Goal: Find specific page/section: Find specific page/section

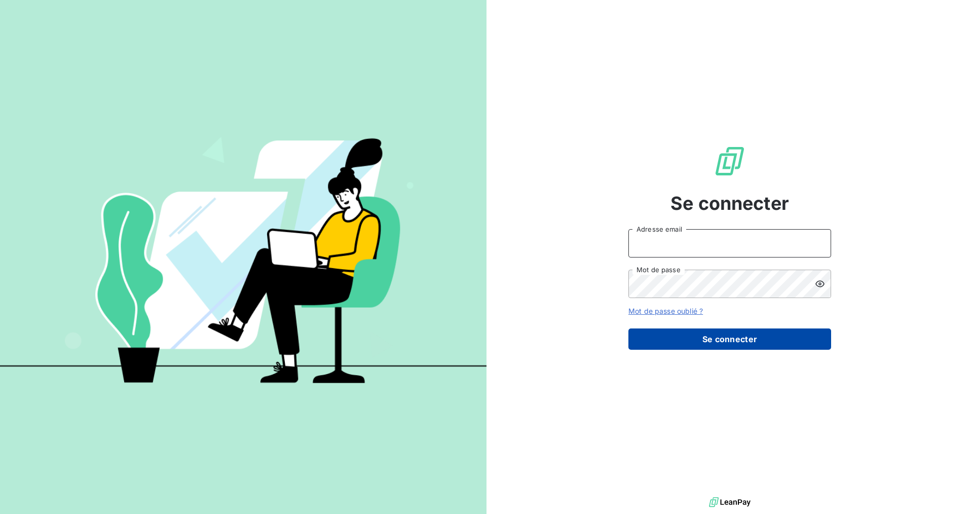
type input "[PERSON_NAME][EMAIL_ADDRESS][DOMAIN_NAME]"
click at [698, 341] on button "Se connecter" at bounding box center [729, 338] width 203 height 21
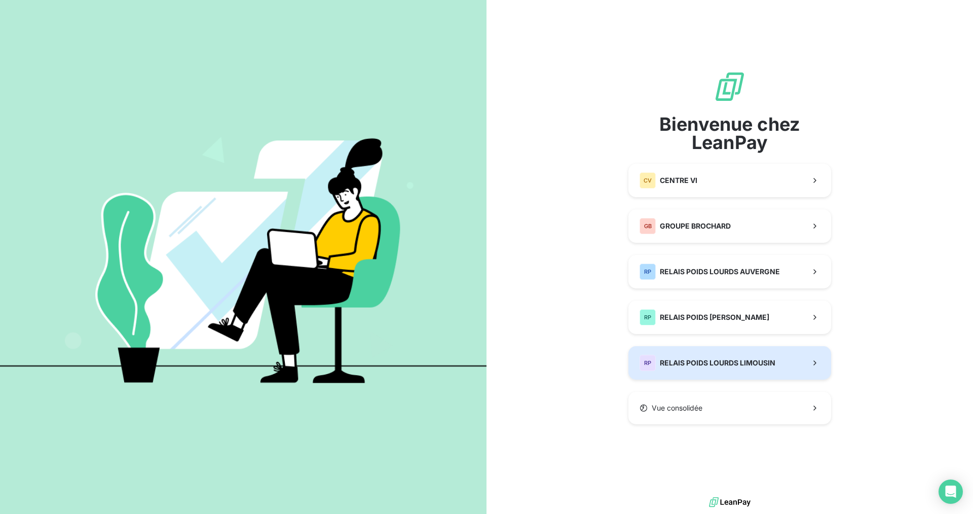
click at [757, 357] on div "RP RELAIS POIDS LOURDS LIMOUSIN" at bounding box center [708, 363] width 136 height 16
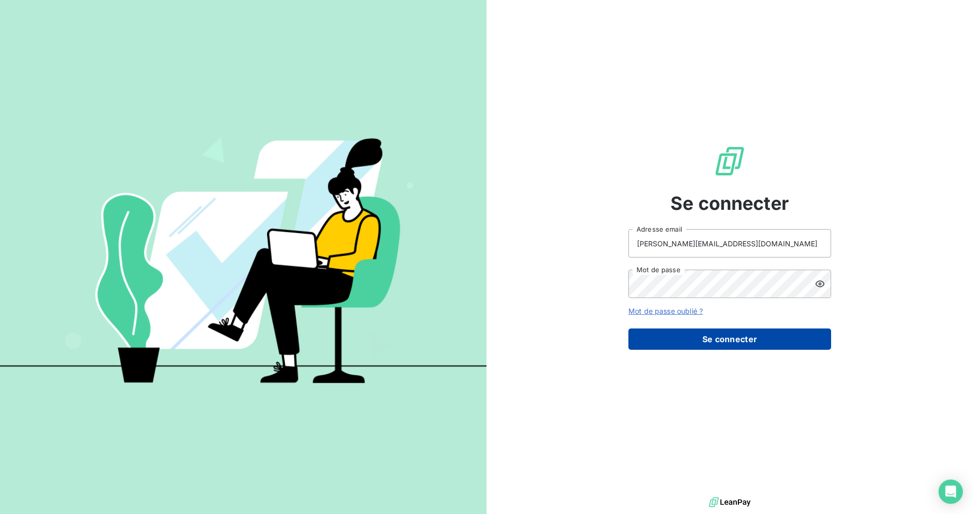
click at [749, 340] on button "Se connecter" at bounding box center [729, 338] width 203 height 21
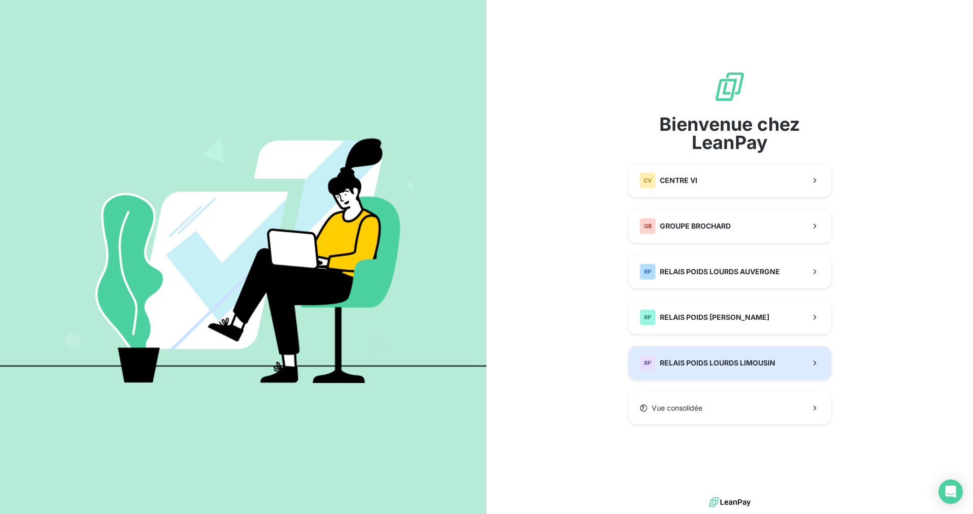
click at [742, 360] on span "RELAIS POIDS LOURDS LIMOUSIN" at bounding box center [718, 363] width 116 height 10
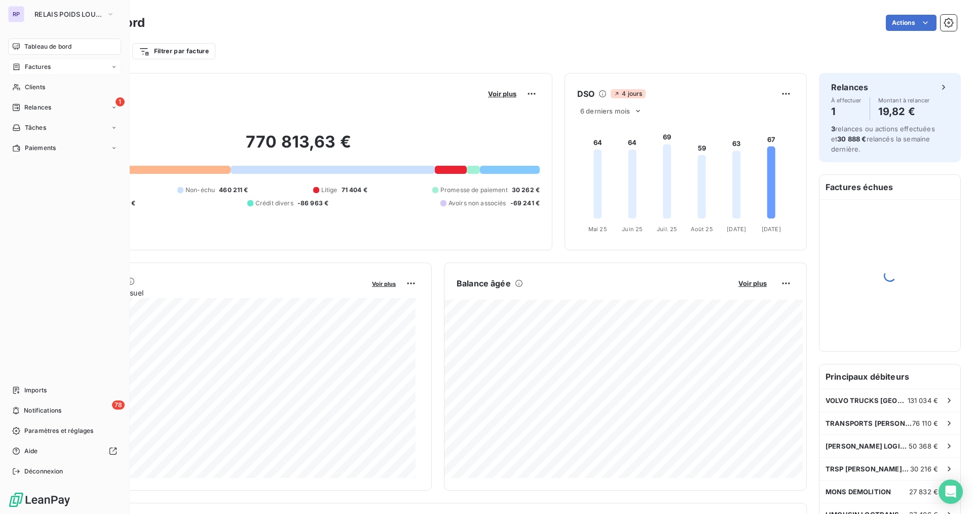
click at [39, 65] on span "Factures" at bounding box center [38, 66] width 26 height 9
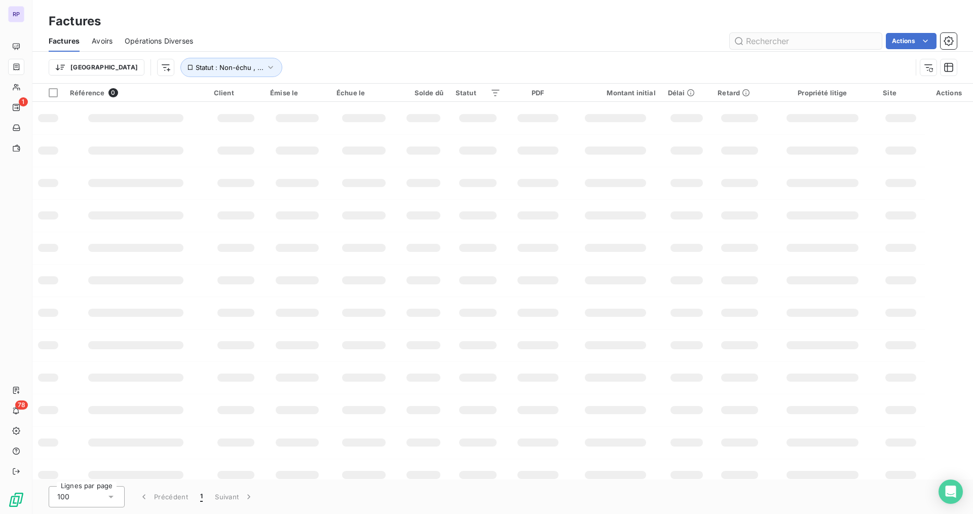
click at [803, 38] on input "text" at bounding box center [806, 41] width 152 height 16
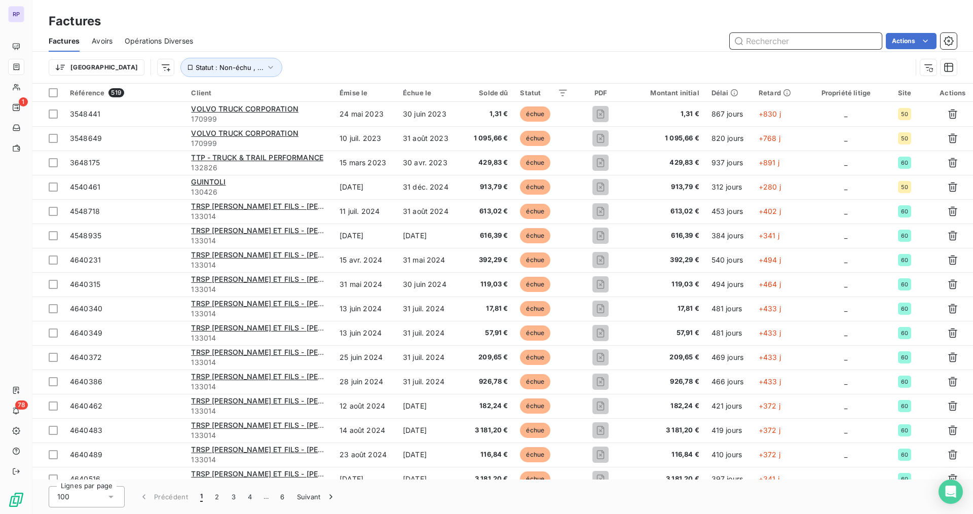
click at [790, 47] on input "text" at bounding box center [806, 41] width 152 height 16
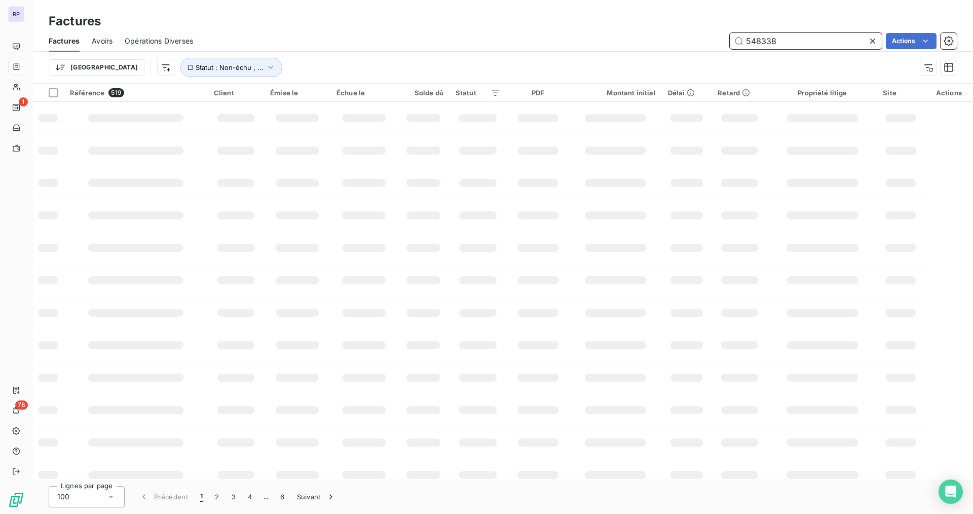
type input "548338"
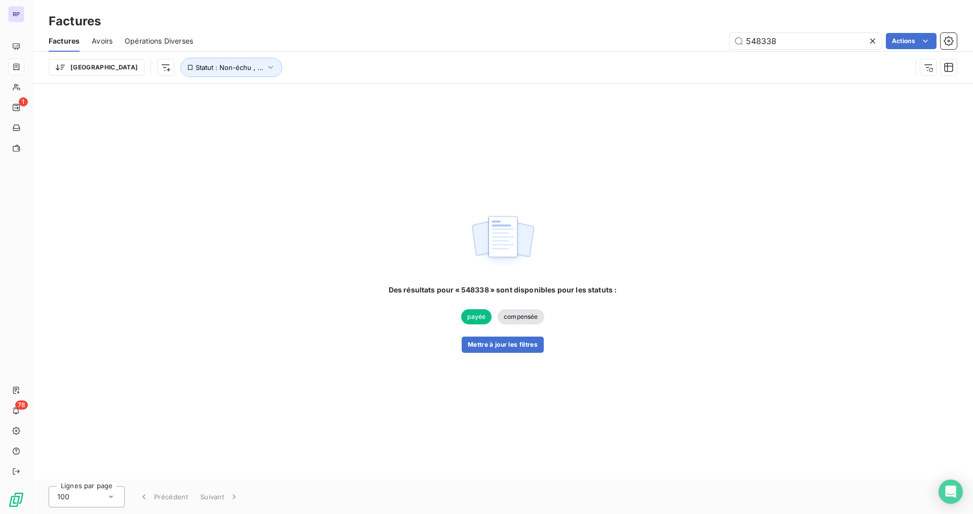
click at [480, 316] on span "payée" at bounding box center [476, 316] width 30 height 15
click at [266, 66] on icon "button" at bounding box center [271, 67] width 10 height 10
click at [375, 97] on icon at bounding box center [376, 94] width 10 height 10
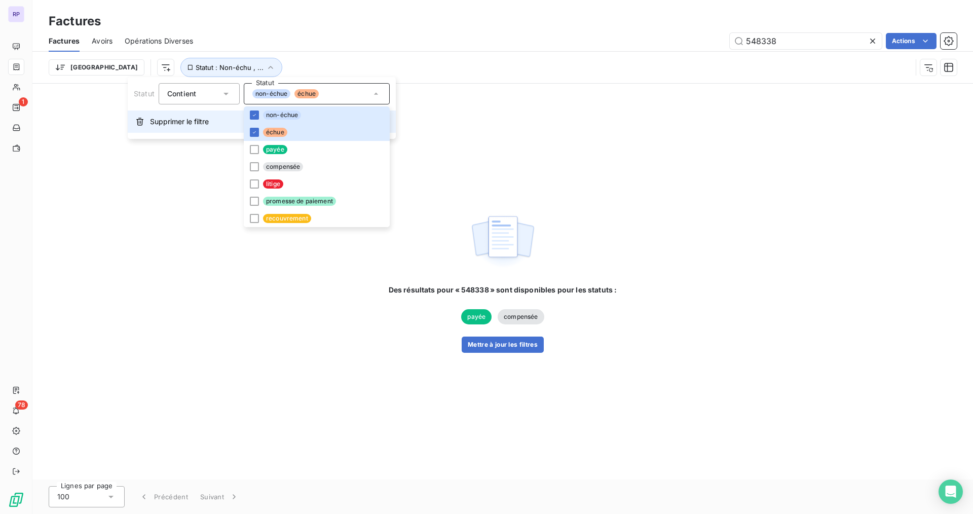
click at [195, 119] on span "Supprimer le filtre" at bounding box center [179, 122] width 59 height 10
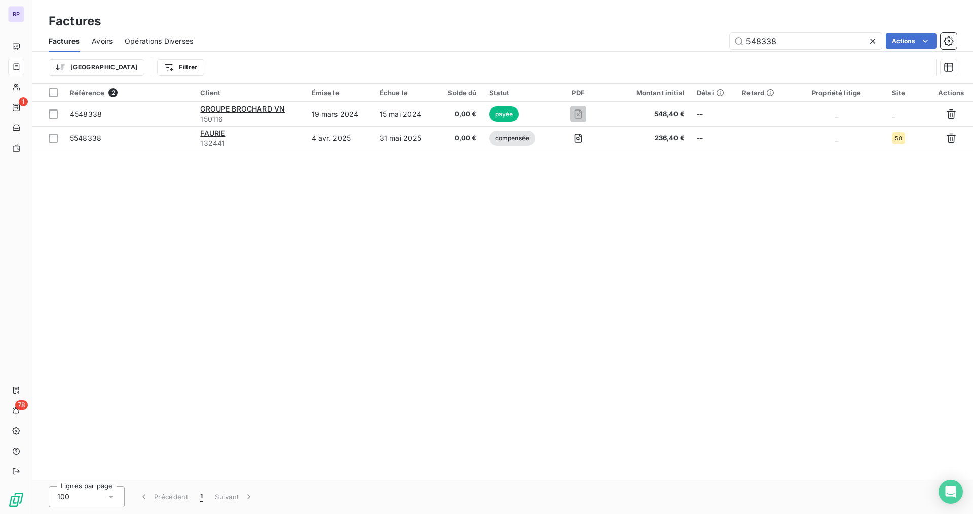
click at [278, 255] on div "Référence 2 Client Émise le Échue le Solde dû Statut PDF Montant initial Délai …" at bounding box center [502, 282] width 941 height 396
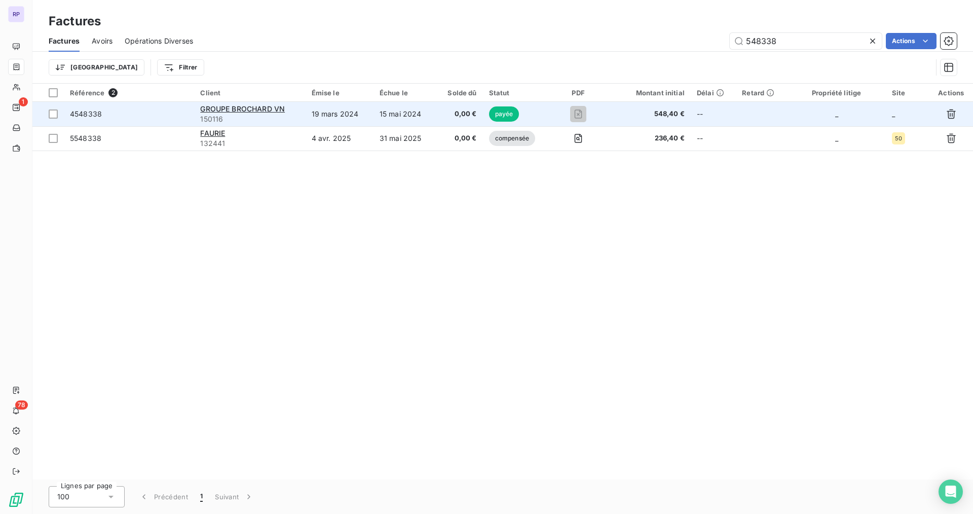
click at [93, 114] on span "4548338" at bounding box center [86, 113] width 32 height 9
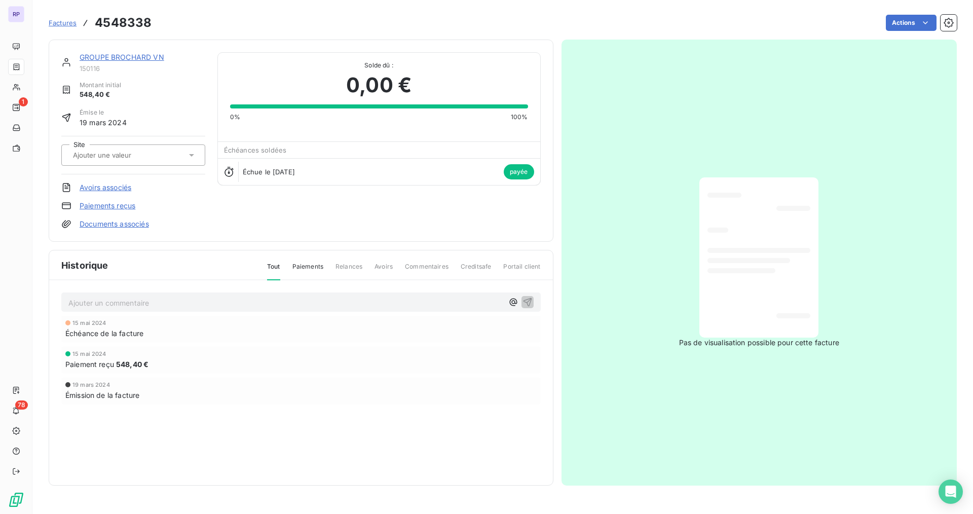
click at [67, 25] on span "Factures" at bounding box center [63, 23] width 28 height 8
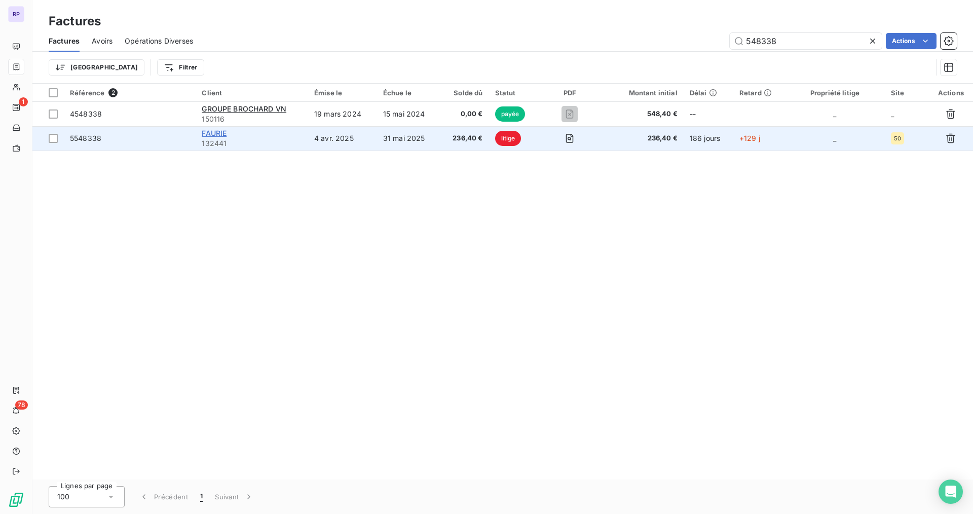
click at [208, 134] on span "FAURIE" at bounding box center [214, 133] width 25 height 9
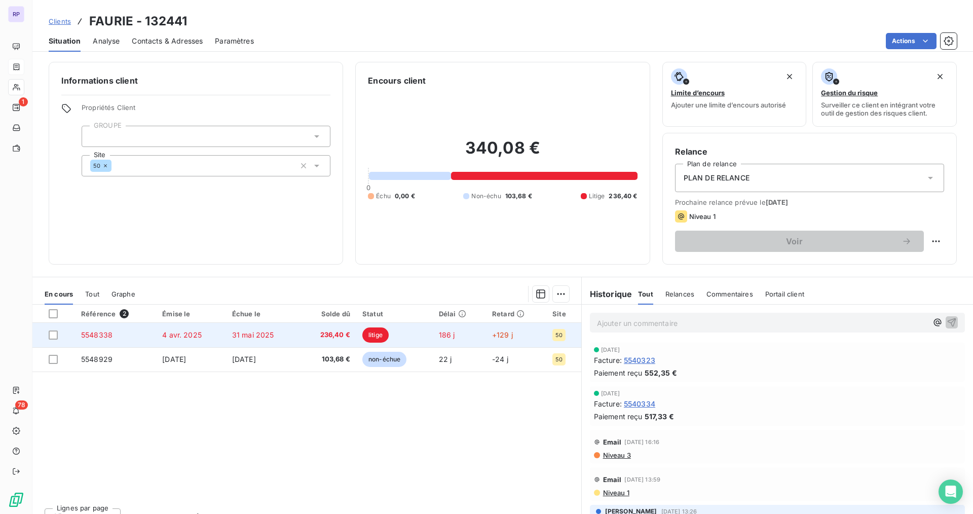
click at [106, 333] on span "5548338" at bounding box center [96, 334] width 31 height 9
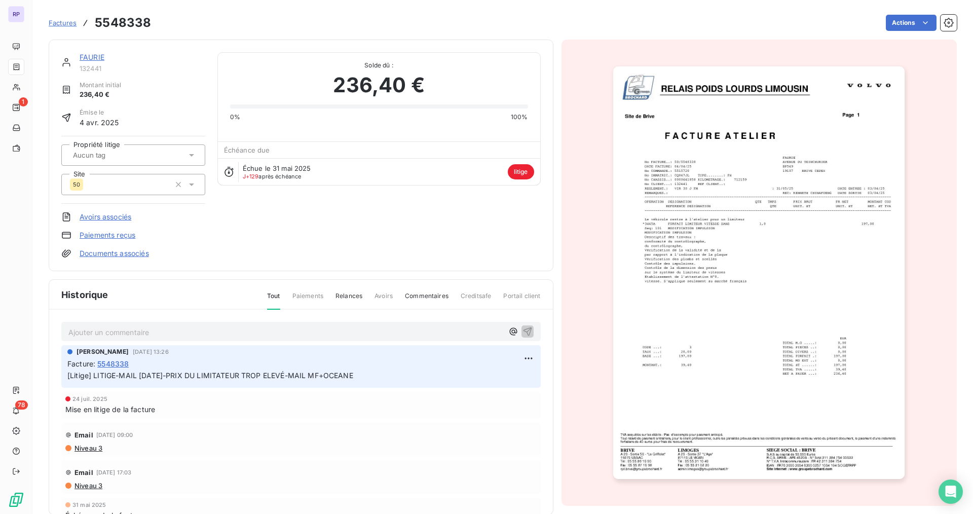
click at [833, 358] on img "button" at bounding box center [758, 272] width 291 height 413
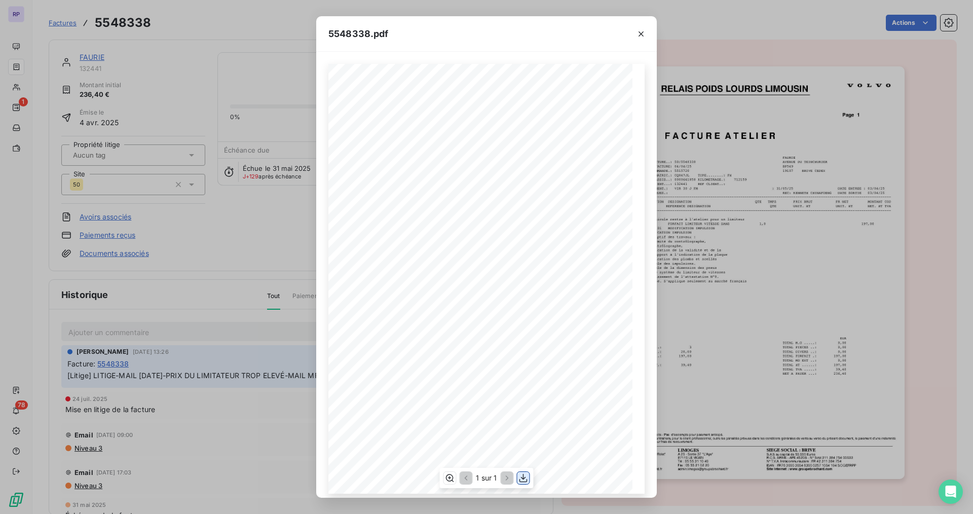
click at [523, 476] on icon "button" at bounding box center [523, 478] width 8 height 9
click at [639, 35] on icon "button" at bounding box center [641, 34] width 10 height 10
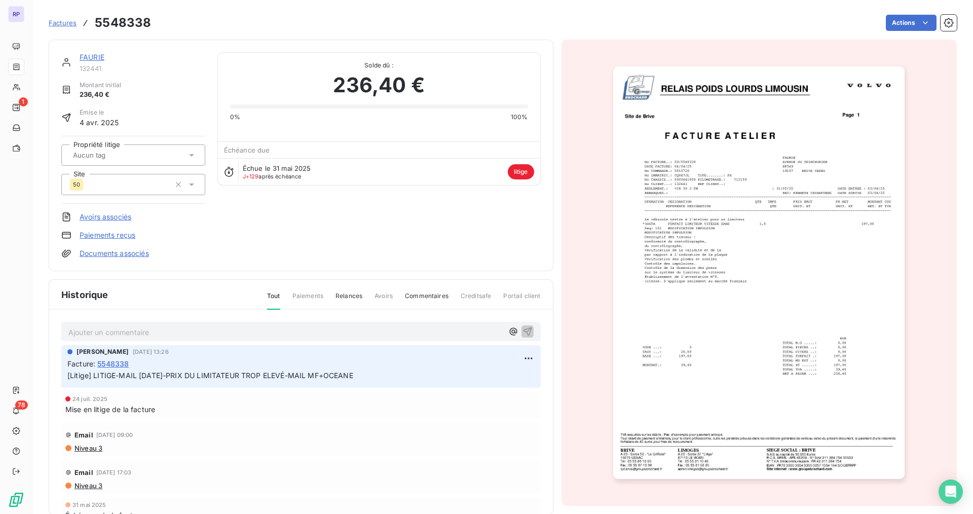
click at [750, 322] on img "button" at bounding box center [758, 272] width 291 height 413
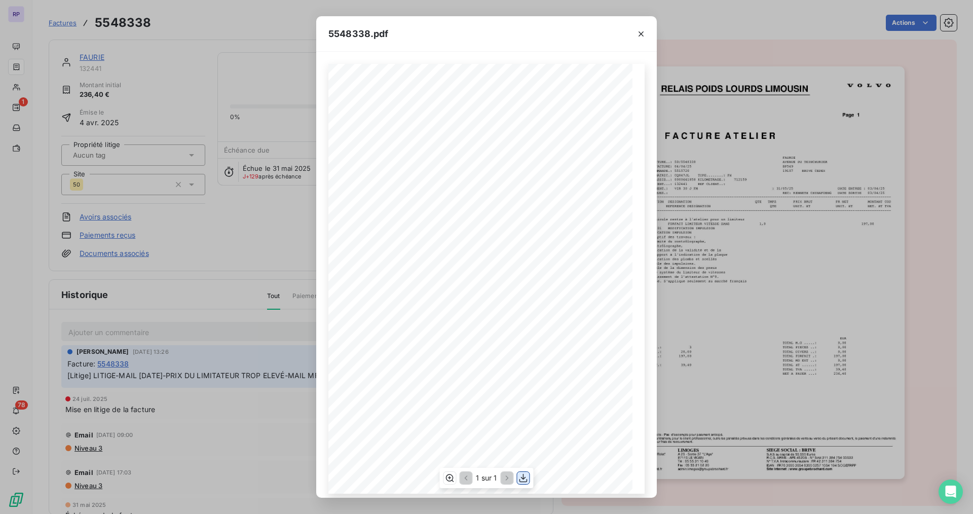
click at [529, 480] on button "button" at bounding box center [523, 478] width 12 height 12
drag, startPoint x: 643, startPoint y: 34, endPoint x: 636, endPoint y: 36, distance: 6.9
click at [643, 34] on icon "button" at bounding box center [641, 34] width 10 height 10
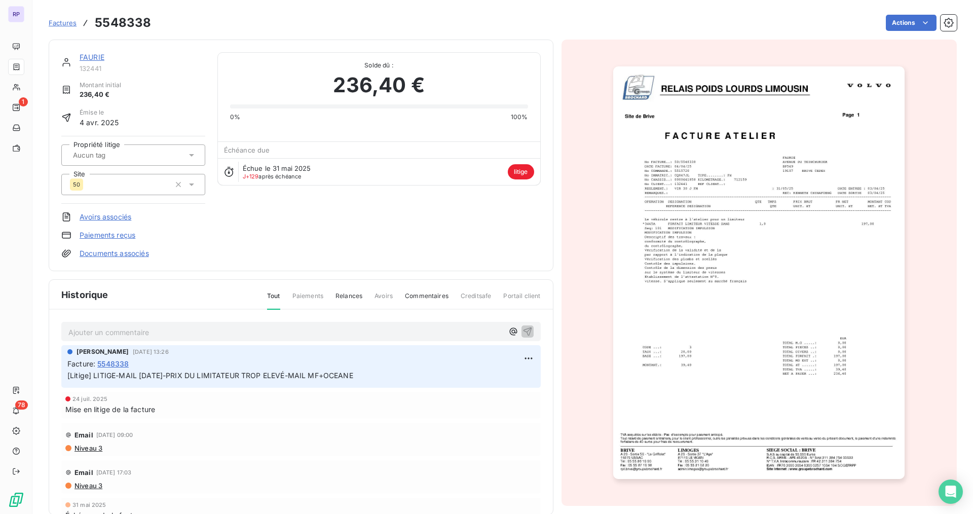
click at [227, 332] on p "Ajouter un commentaire ﻿" at bounding box center [285, 332] width 435 height 13
